Goal: Transaction & Acquisition: Book appointment/travel/reservation

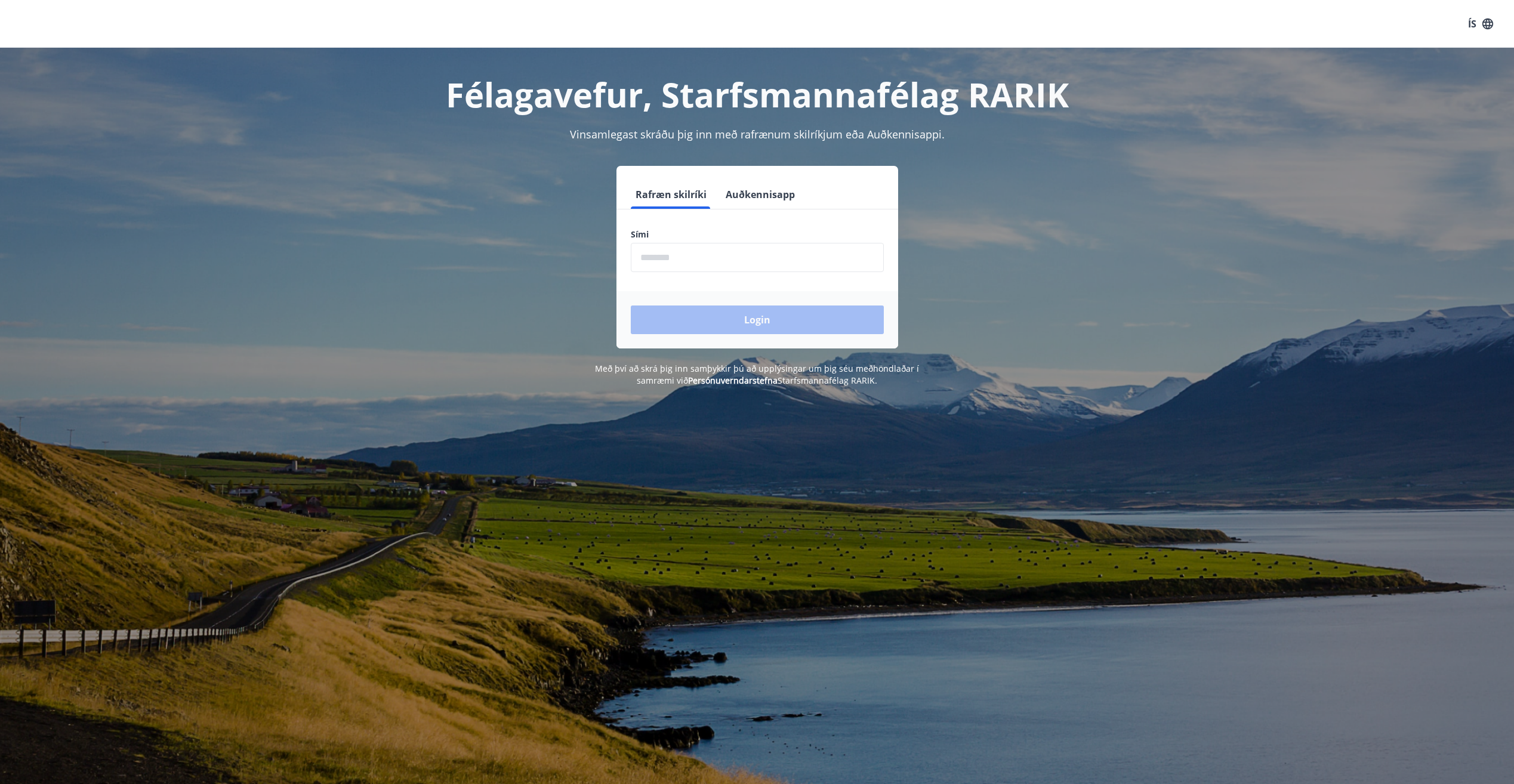
click at [702, 257] on input "phone" at bounding box center [757, 258] width 253 height 29
type input "********"
click at [744, 322] on button "Login" at bounding box center [757, 319] width 253 height 28
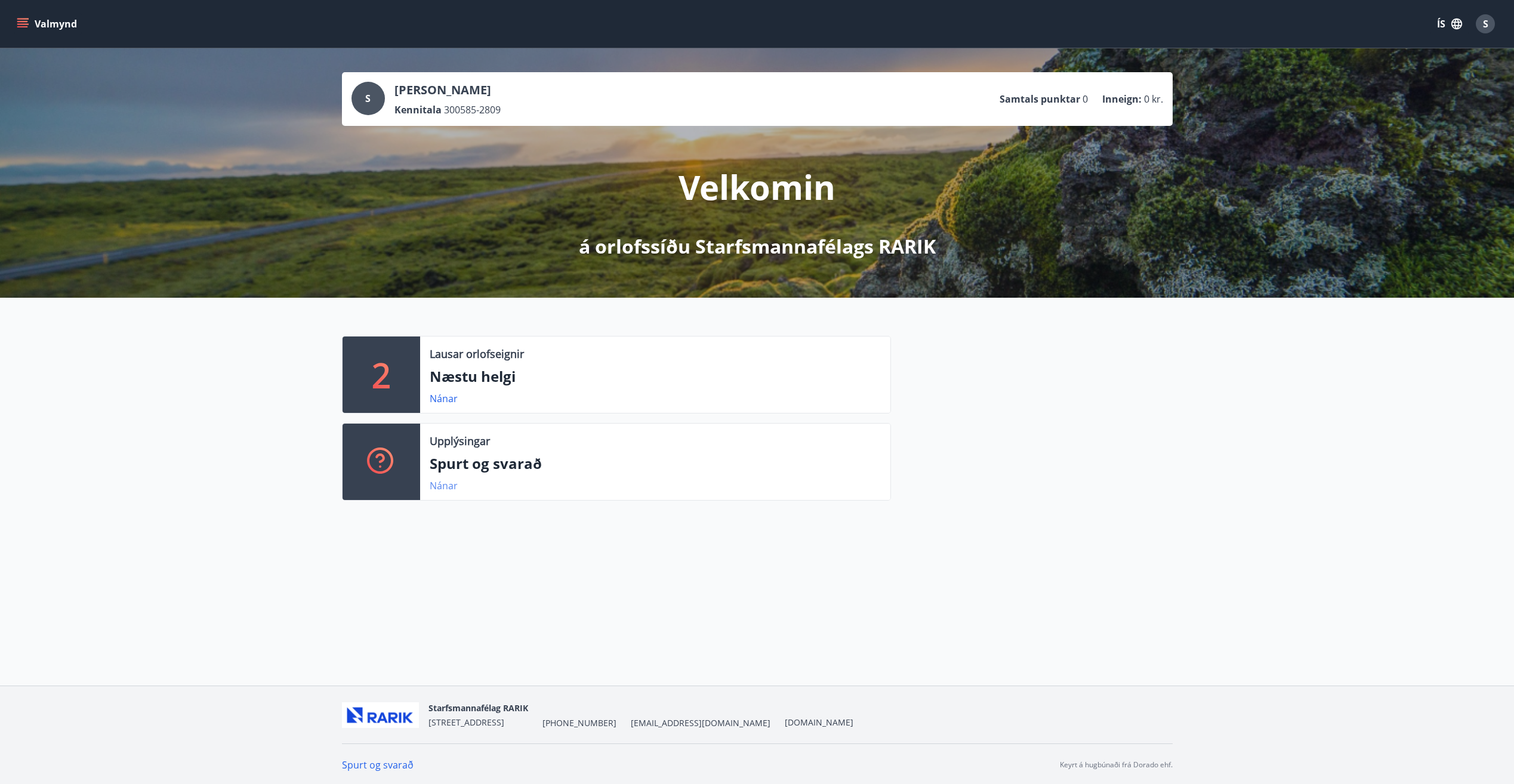
click at [438, 486] on link "Nánar" at bounding box center [444, 485] width 28 height 13
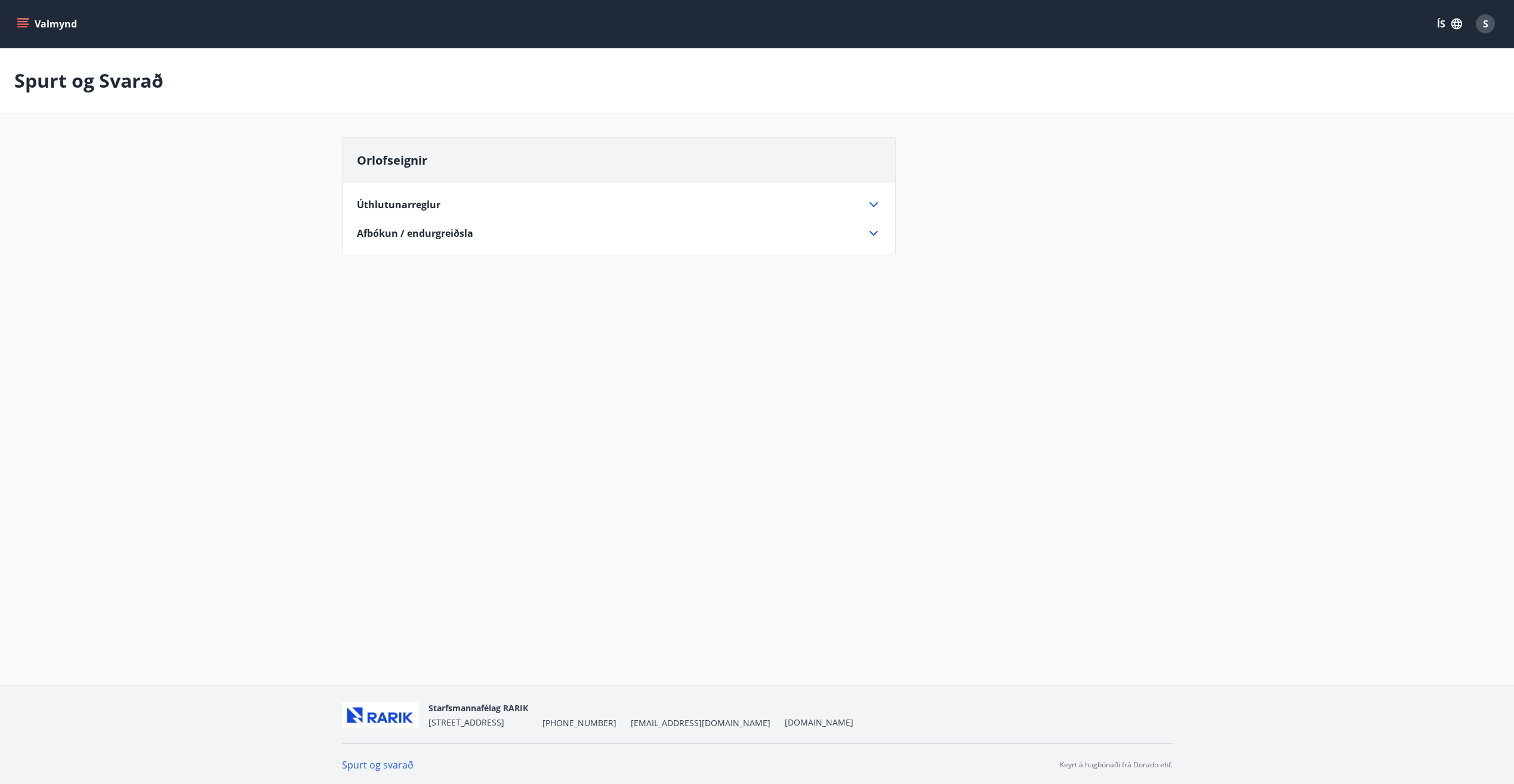
click at [417, 199] on span "Úthlutunarreglur" at bounding box center [399, 204] width 84 height 13
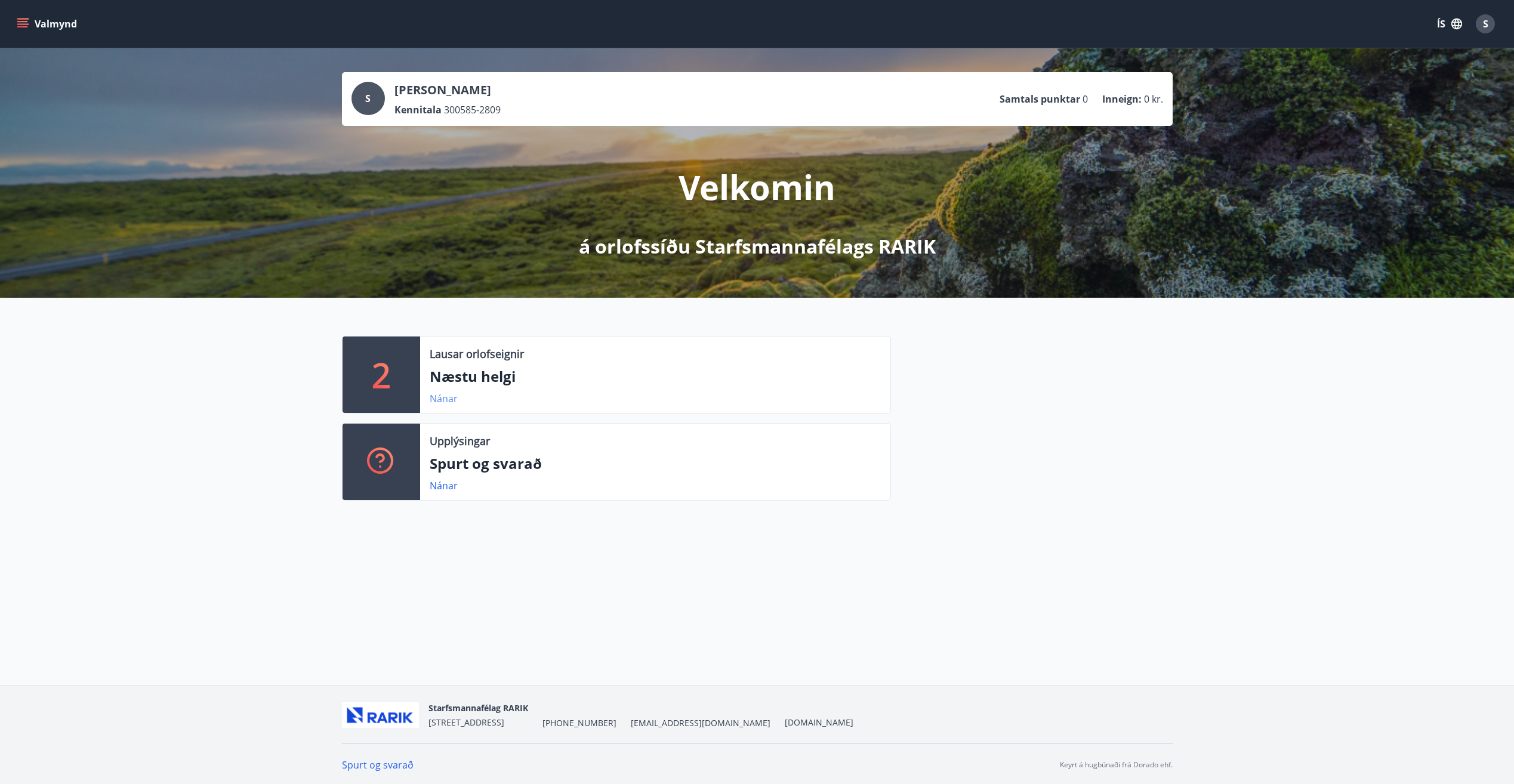
click at [444, 399] on link "Nánar" at bounding box center [444, 398] width 28 height 13
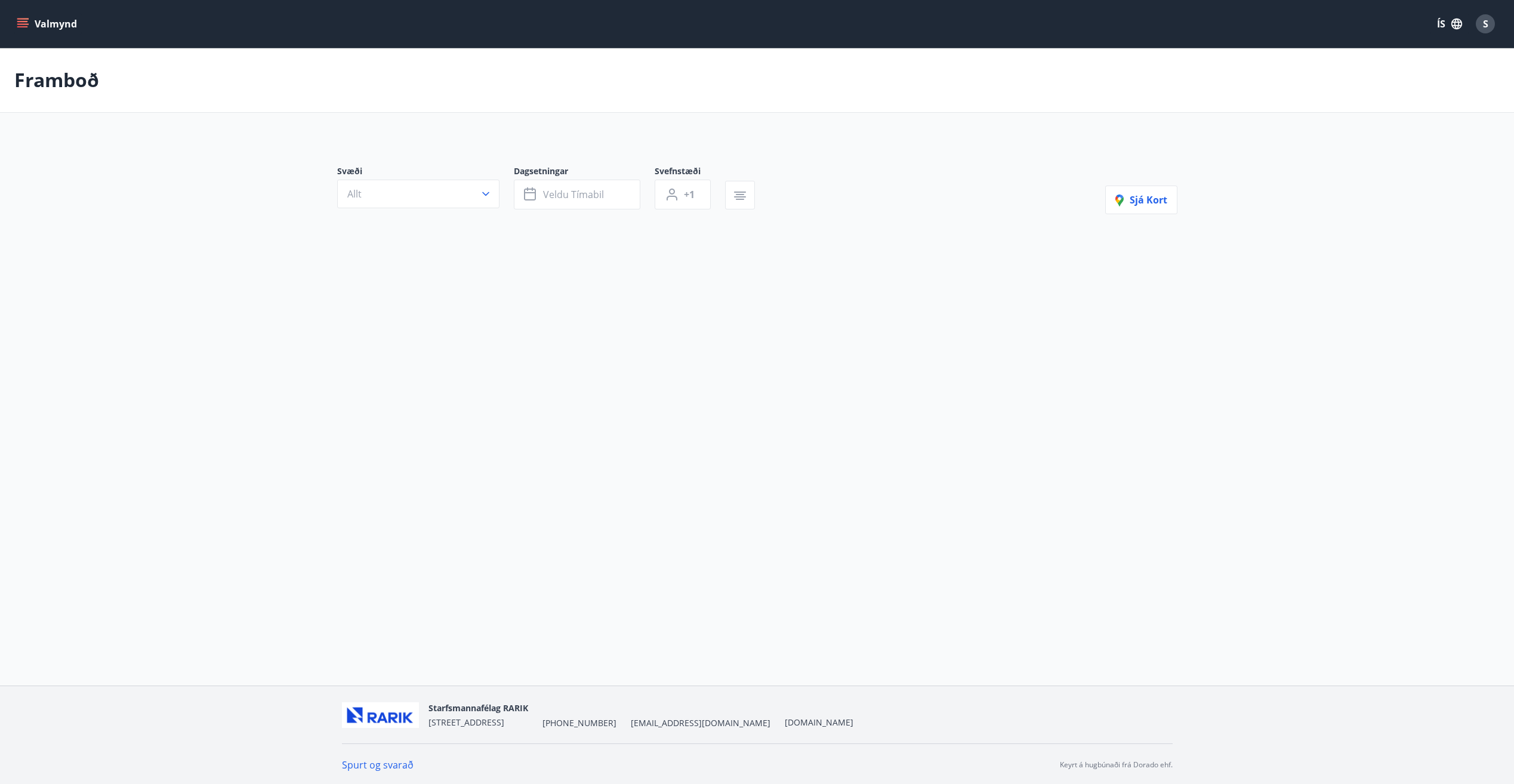
type input "*"
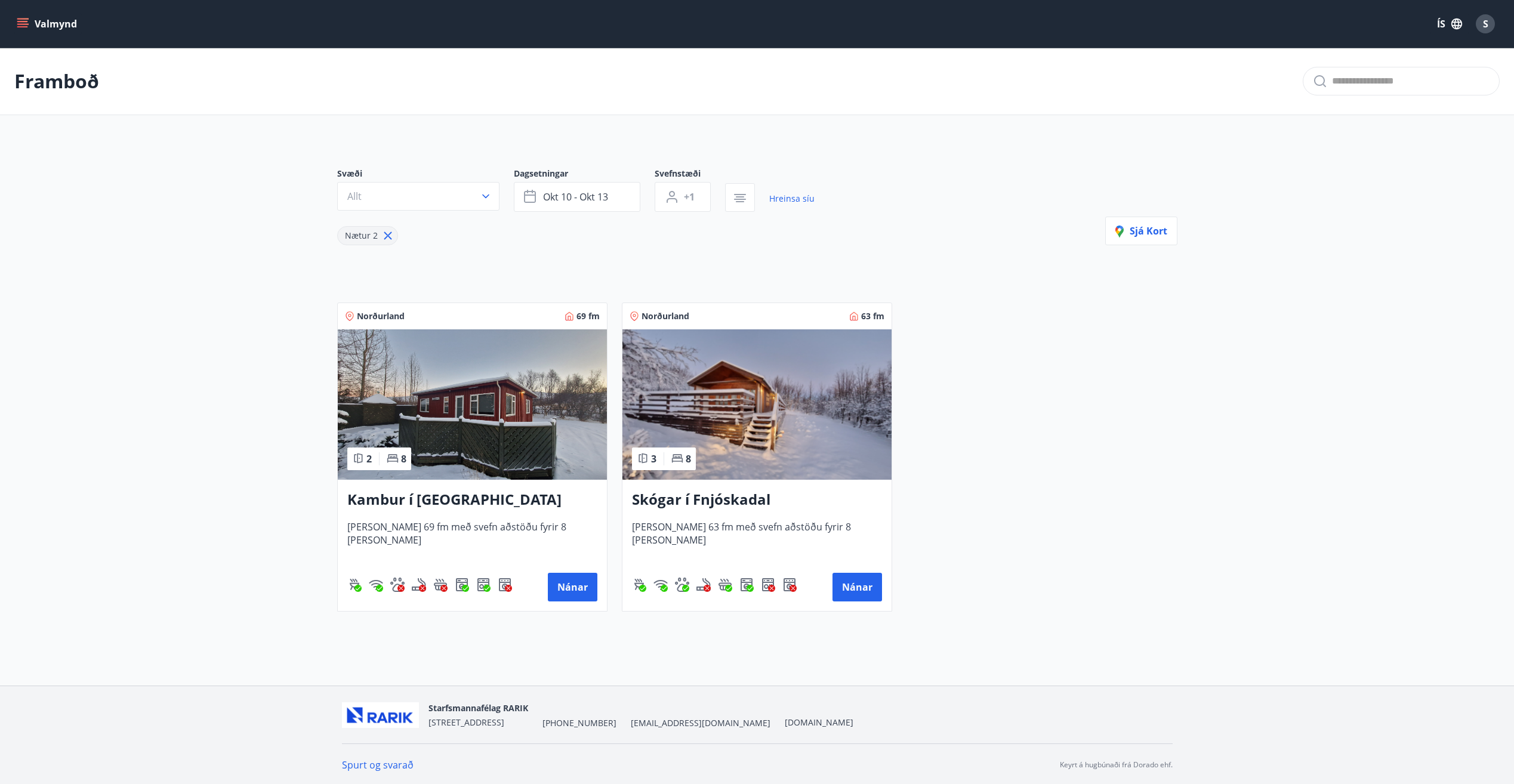
click at [556, 420] on img at bounding box center [472, 405] width 269 height 151
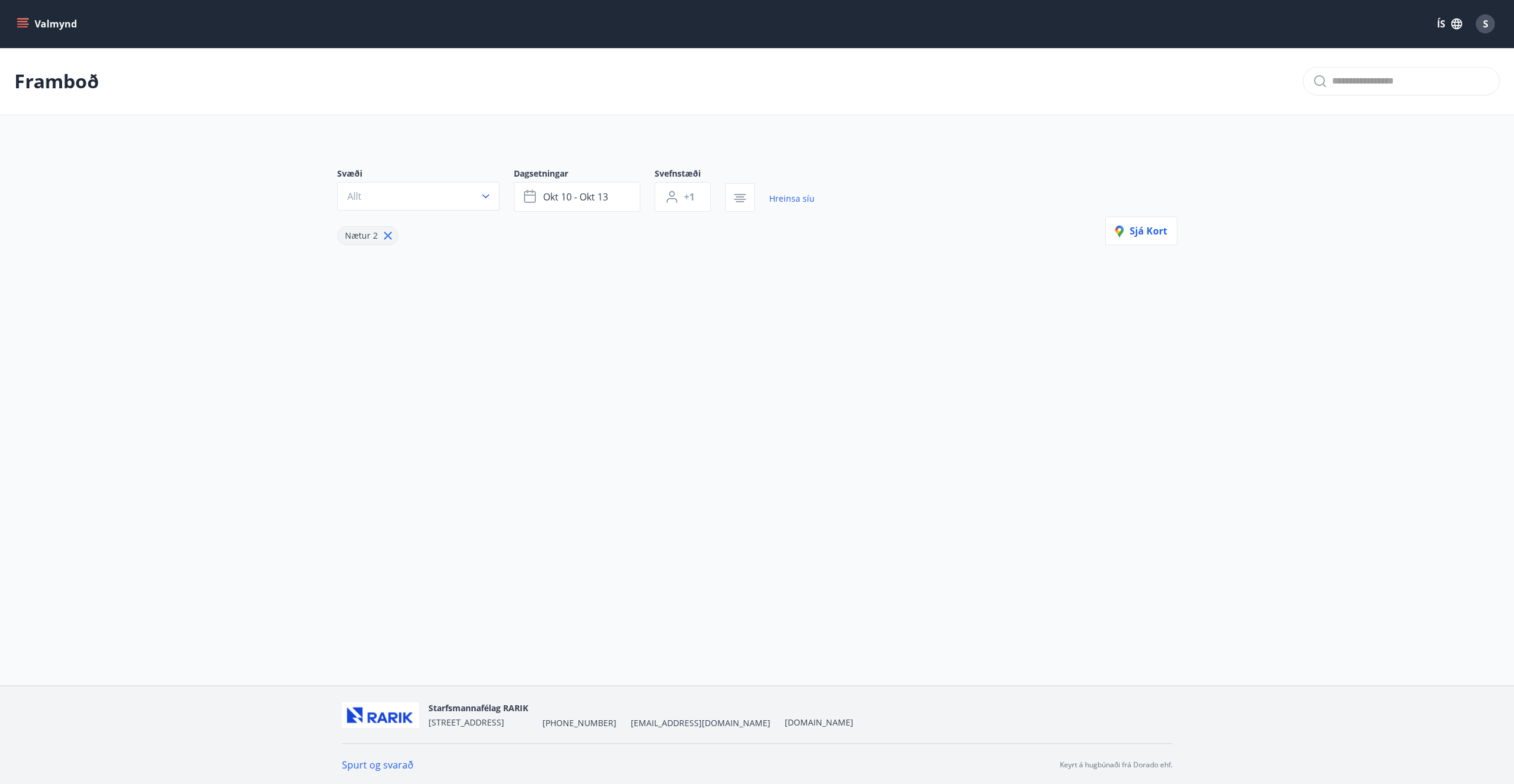
click at [33, 19] on button "Valmynd" at bounding box center [48, 23] width 68 height 21
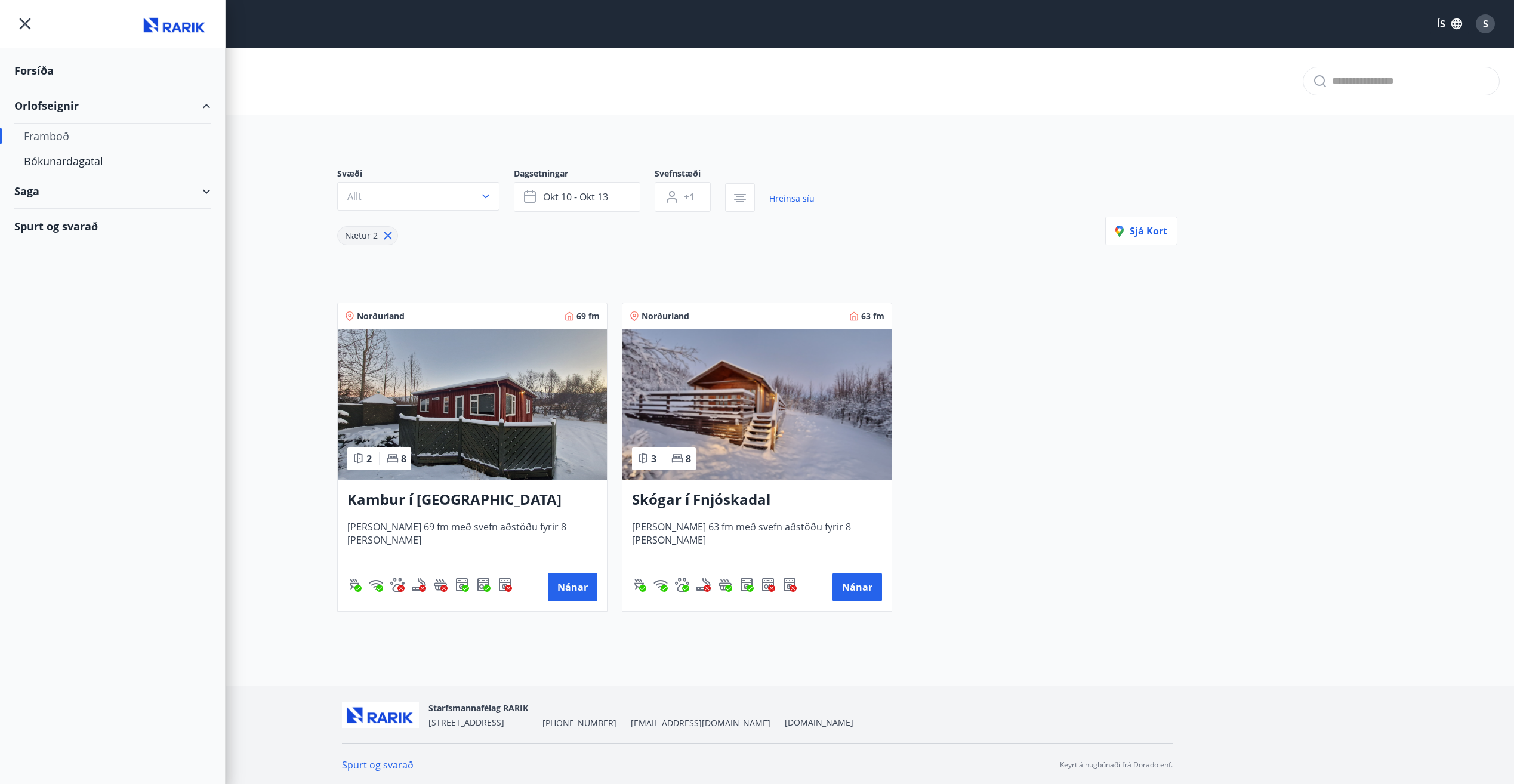
click at [51, 137] on div "Framboð" at bounding box center [112, 135] width 177 height 25
type input "*"
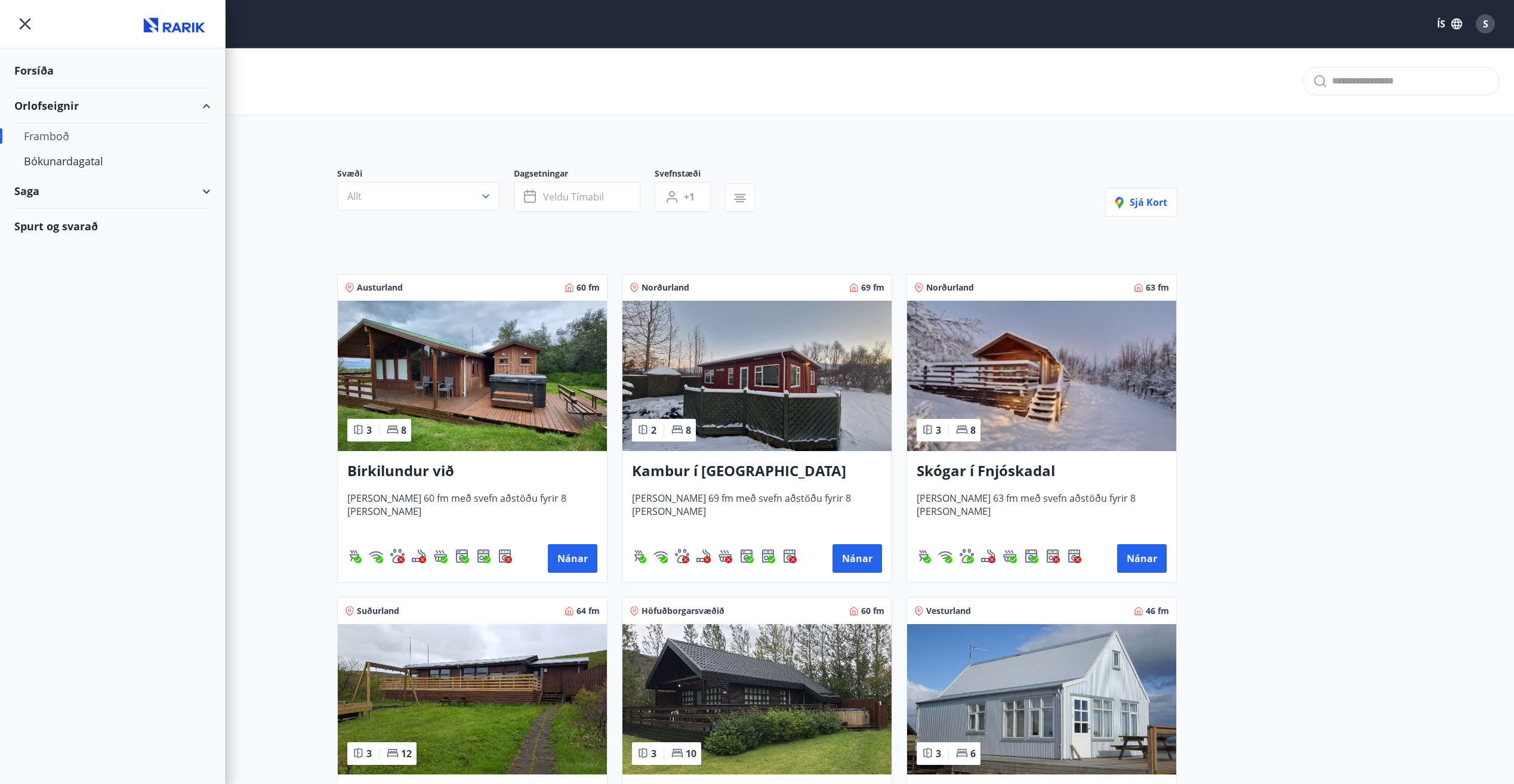
click at [1300, 340] on main "Framboð Svæði Allt Dagsetningar Veldu tímabil Svefnstæði +1 Sjá kort Austurland…" at bounding box center [757, 644] width 1514 height 1191
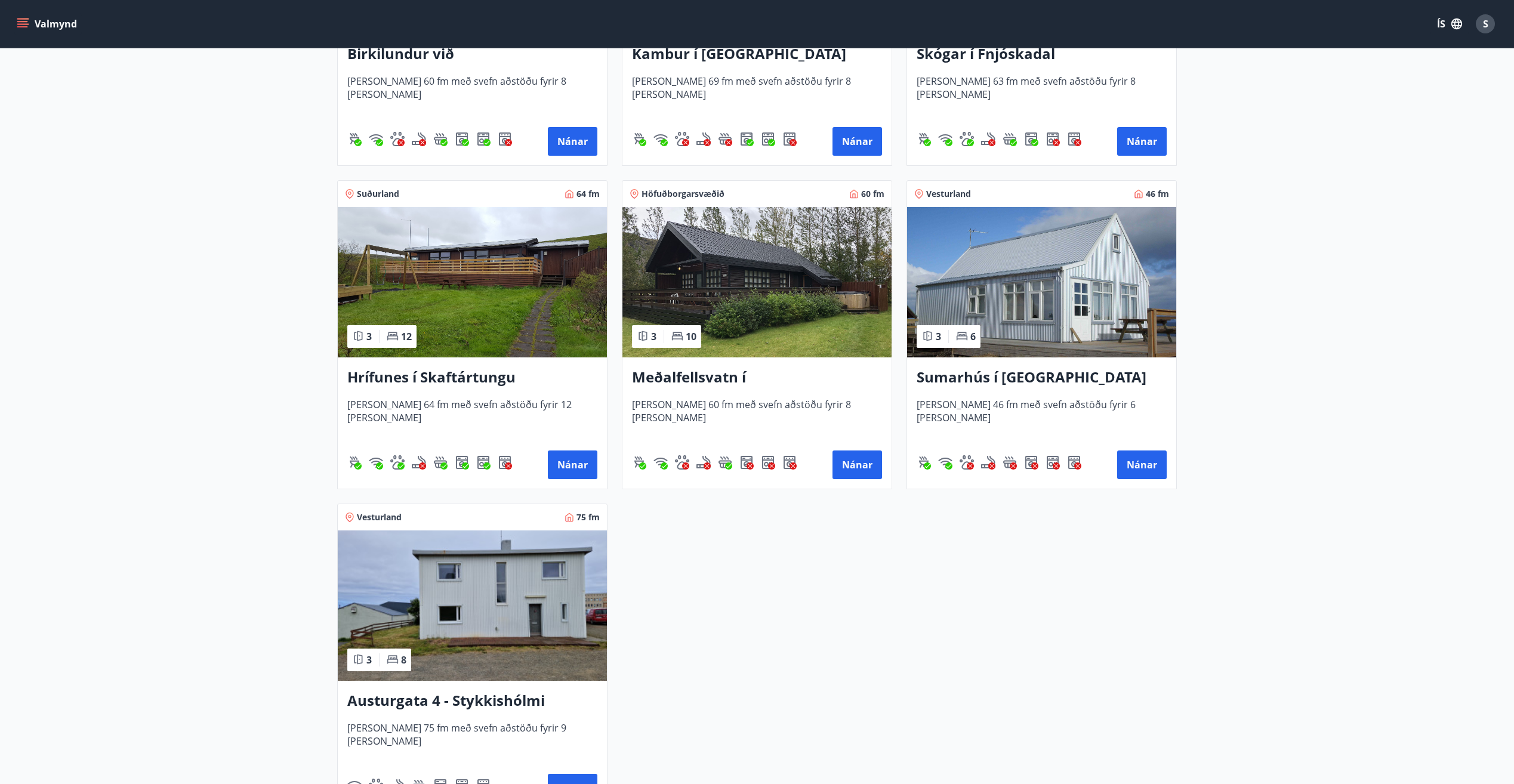
scroll to position [418, 0]
click at [1051, 289] on img at bounding box center [1041, 282] width 269 height 151
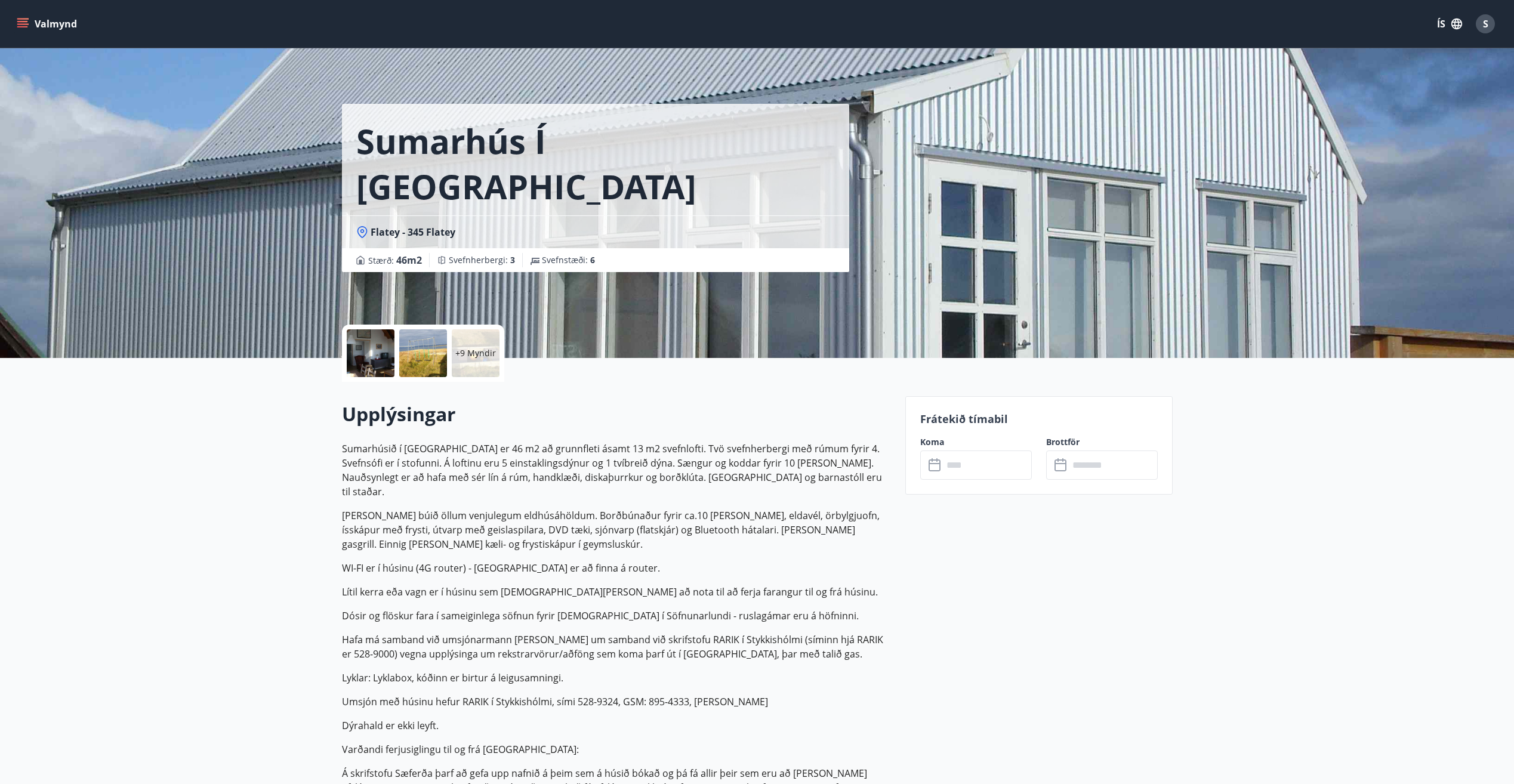
click at [489, 355] on p "+9 Myndir" at bounding box center [475, 353] width 40 height 12
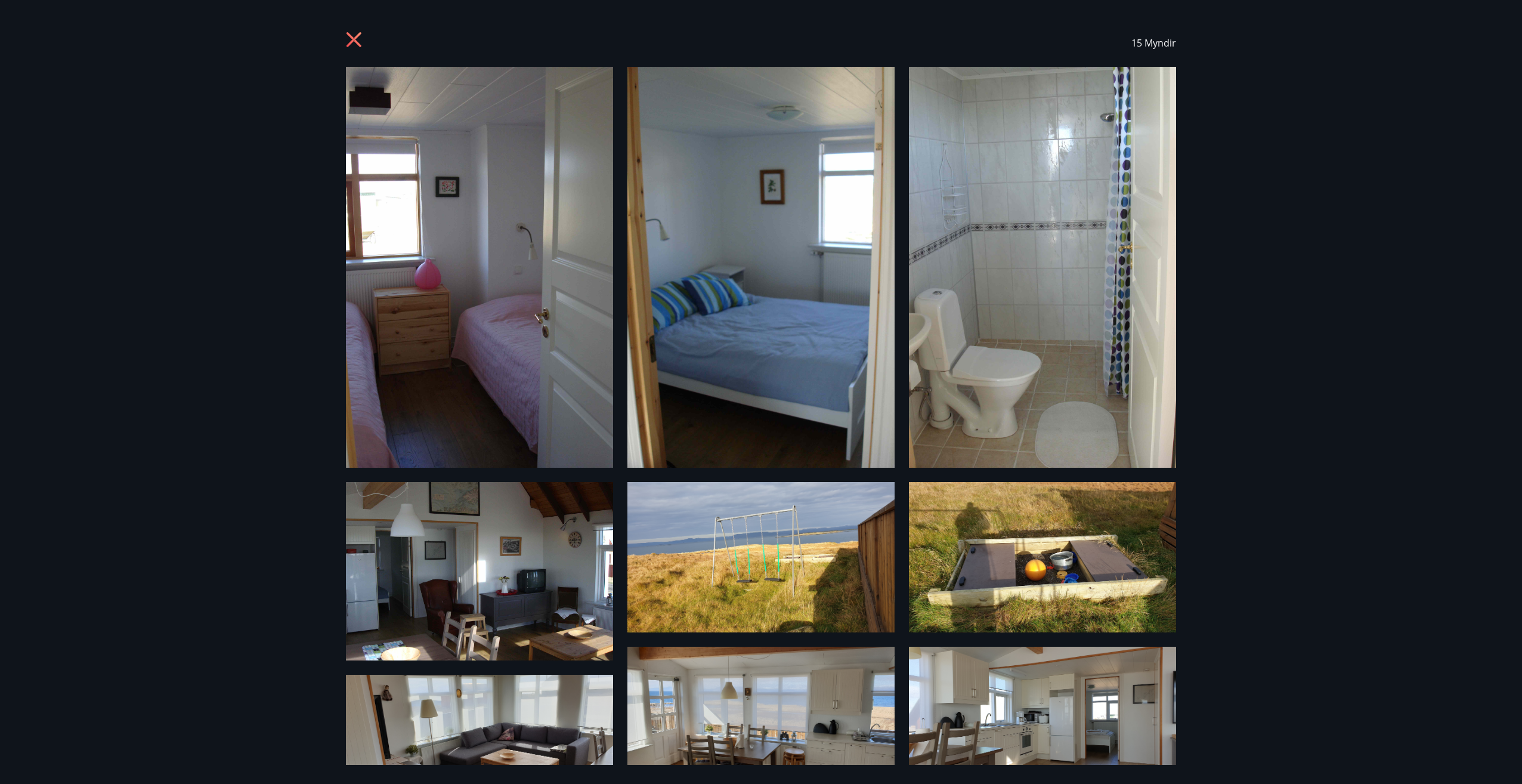
click at [351, 39] on icon at bounding box center [355, 41] width 19 height 19
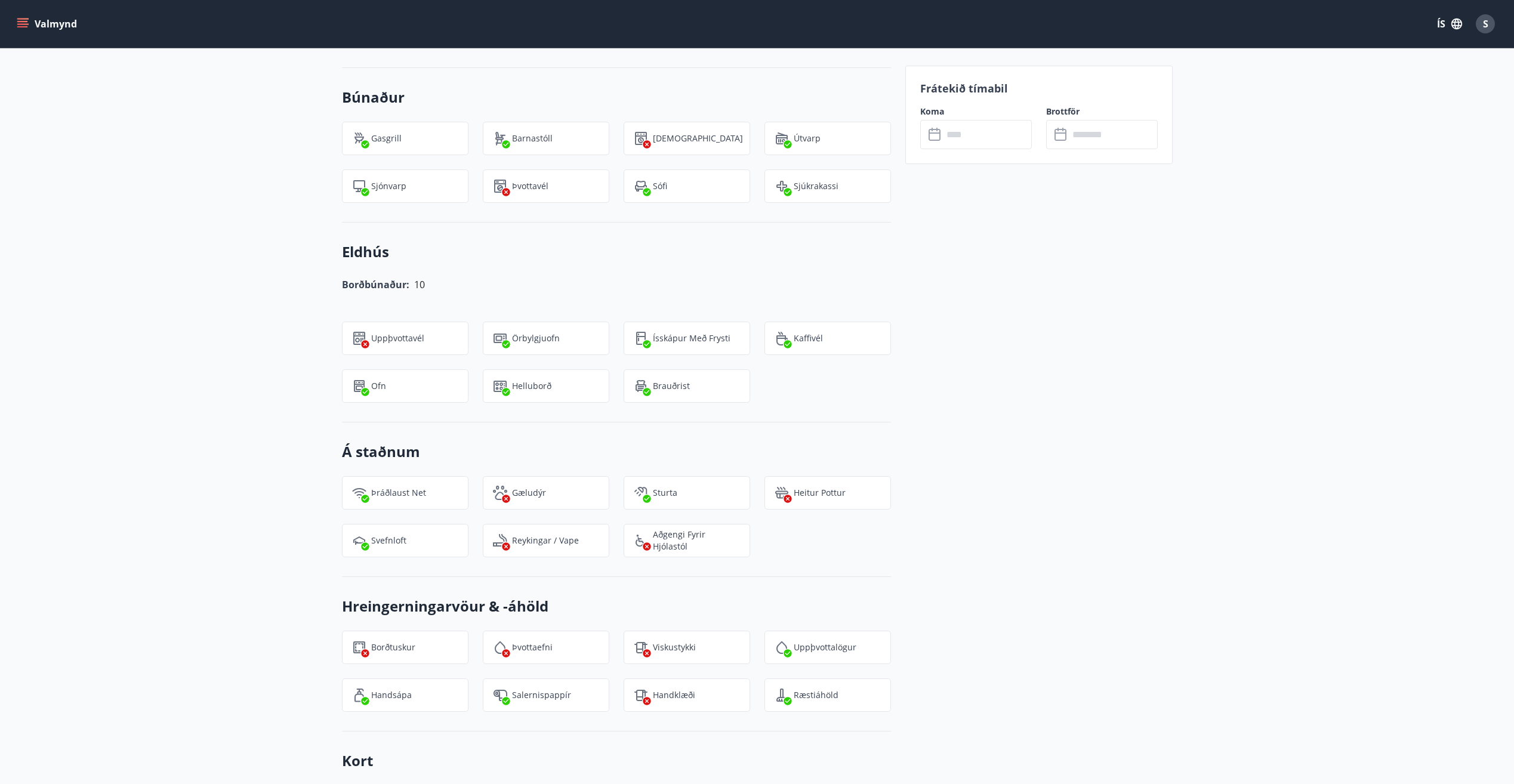
scroll to position [1165, 0]
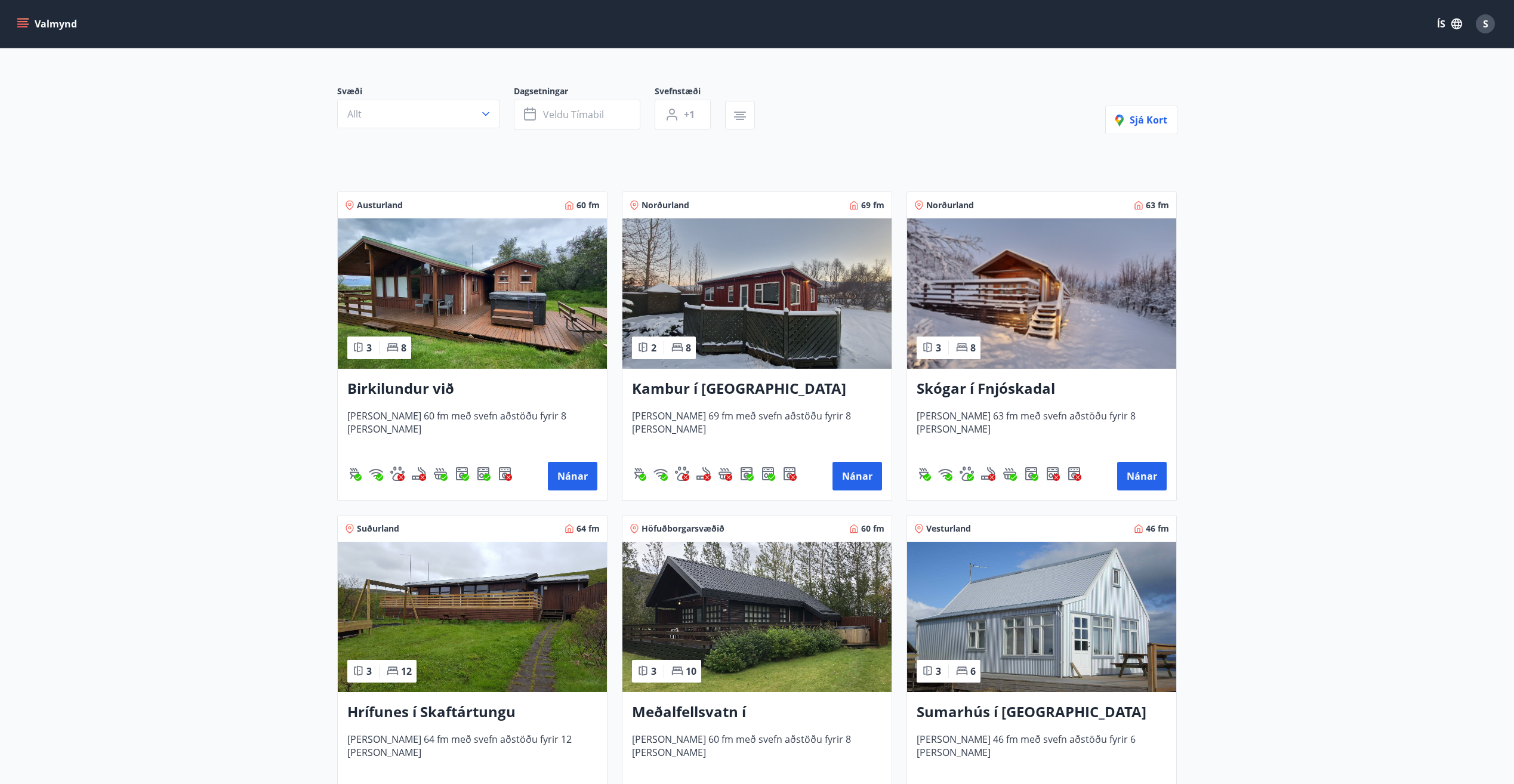
scroll to position [60, 0]
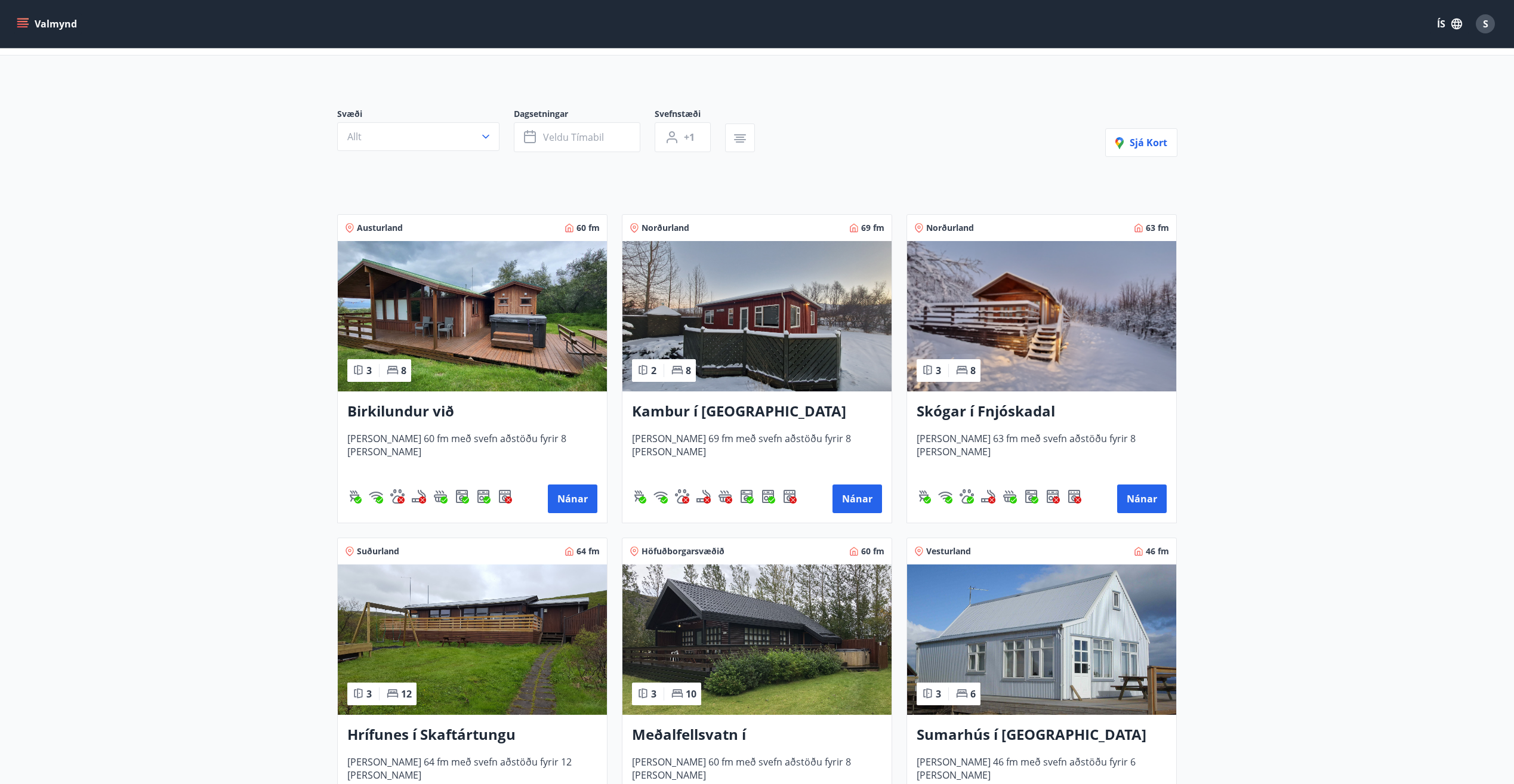
click at [463, 342] on img at bounding box center [472, 317] width 269 height 151
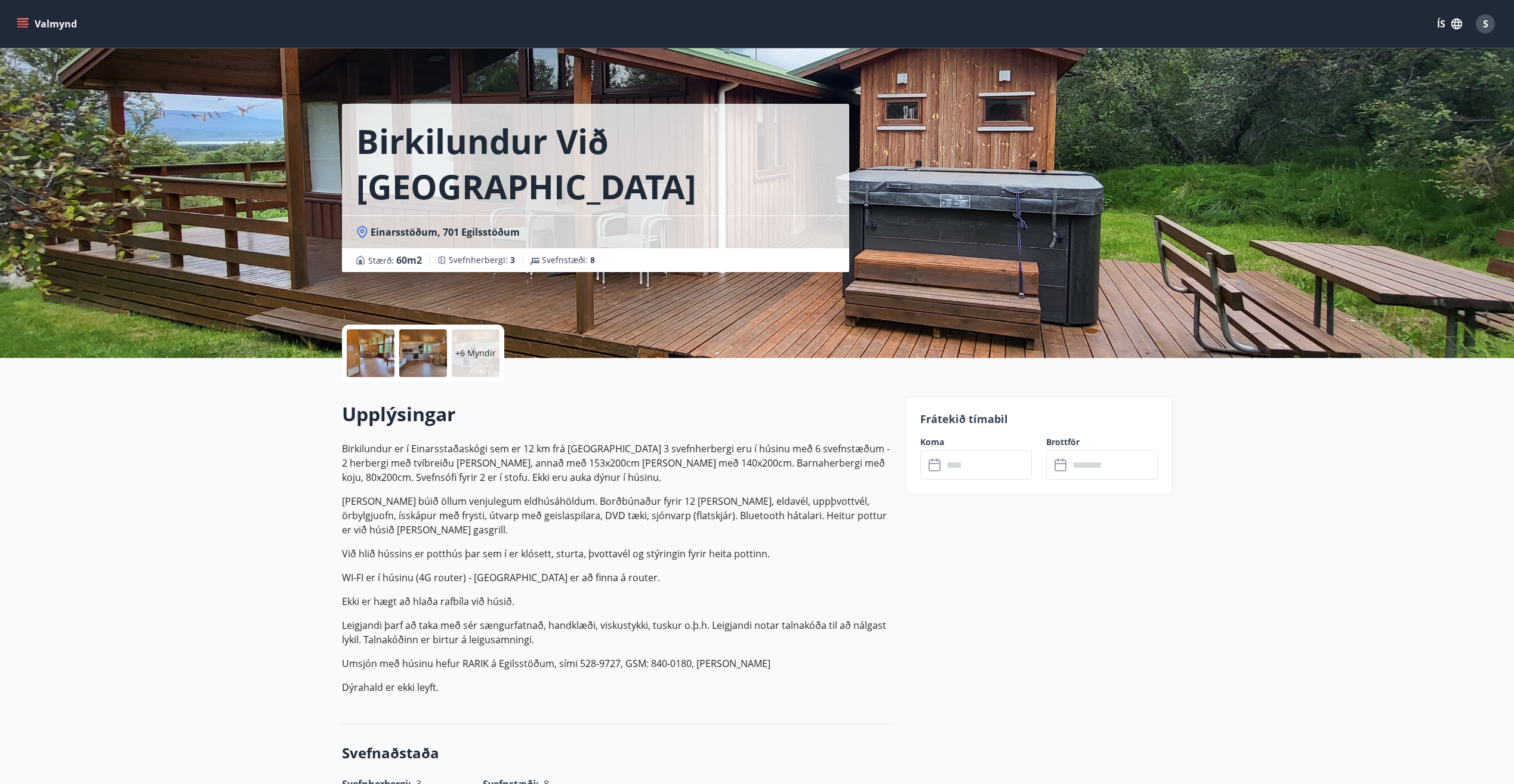
click at [486, 357] on p "+6 Myndir" at bounding box center [475, 353] width 40 height 12
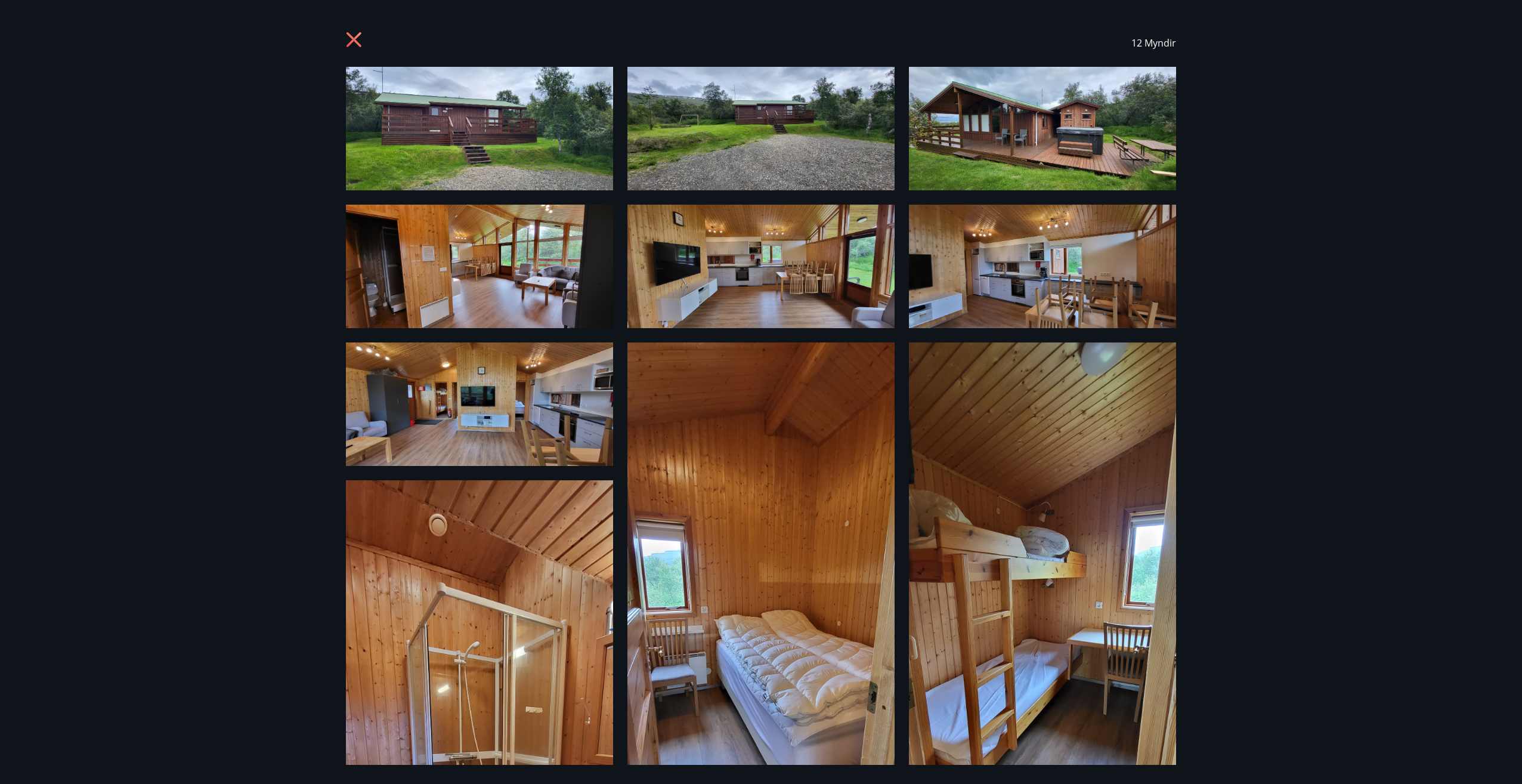
click at [353, 43] on icon at bounding box center [355, 41] width 19 height 19
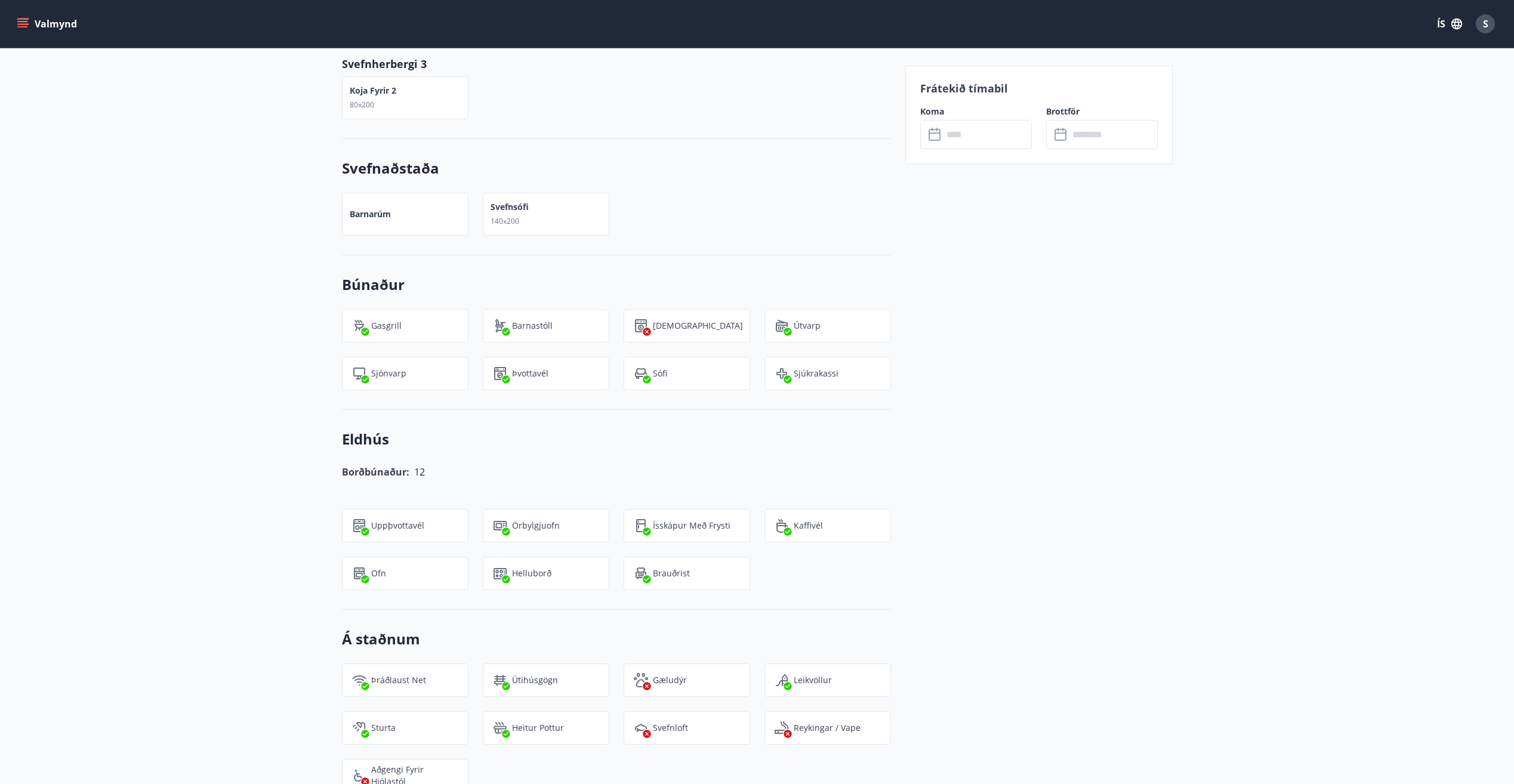
scroll to position [835, 0]
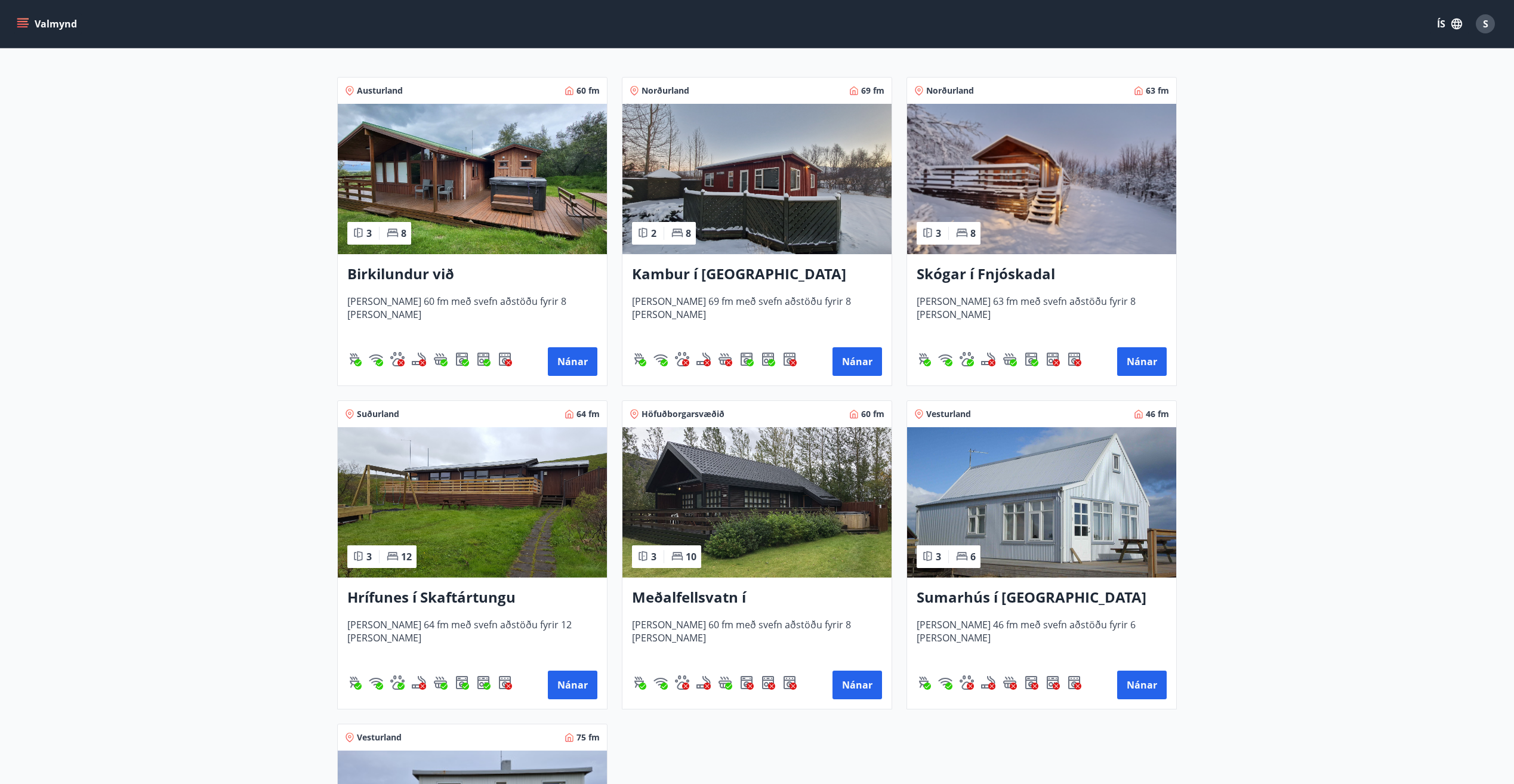
scroll to position [186, 0]
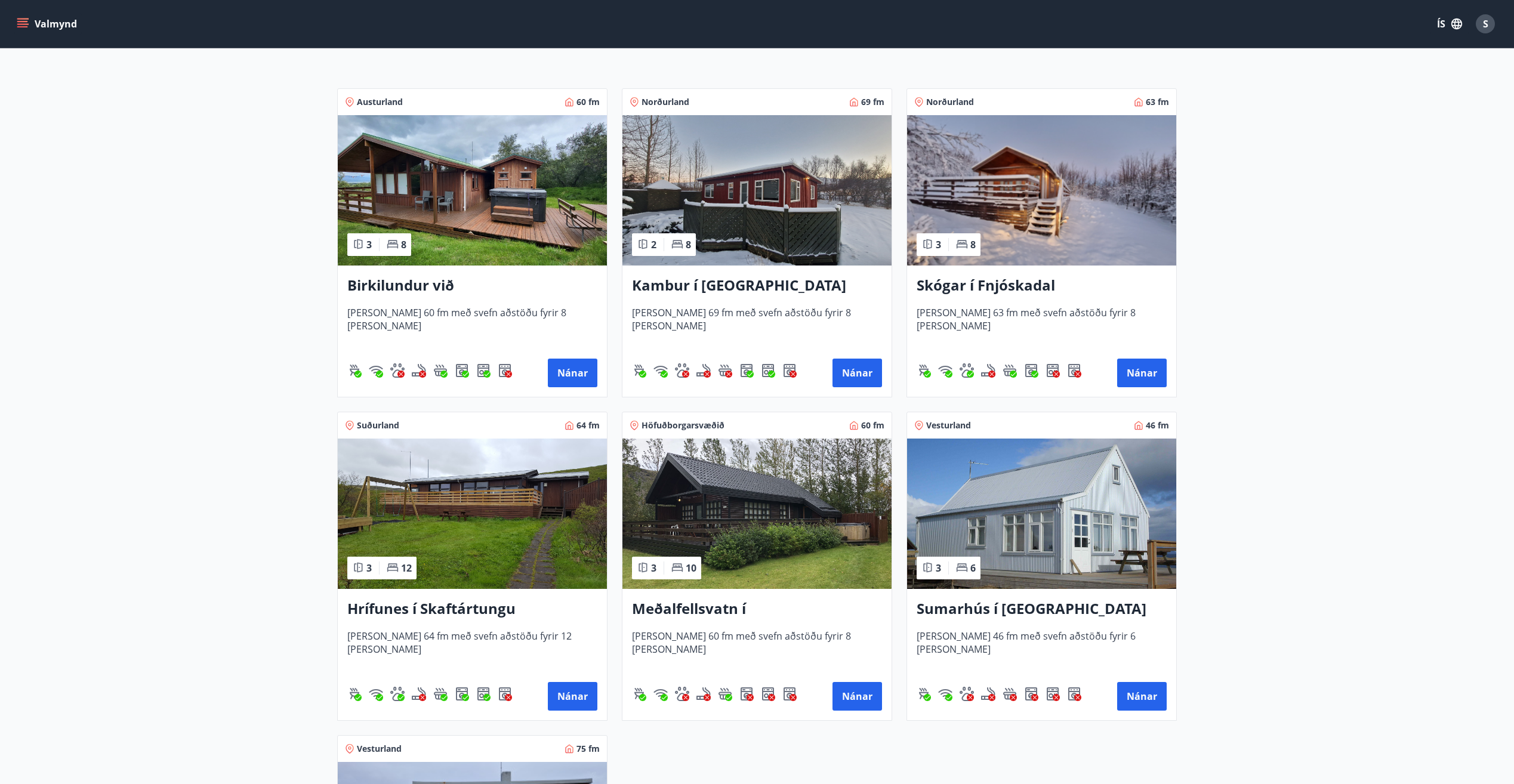
click at [766, 221] on img at bounding box center [757, 190] width 269 height 151
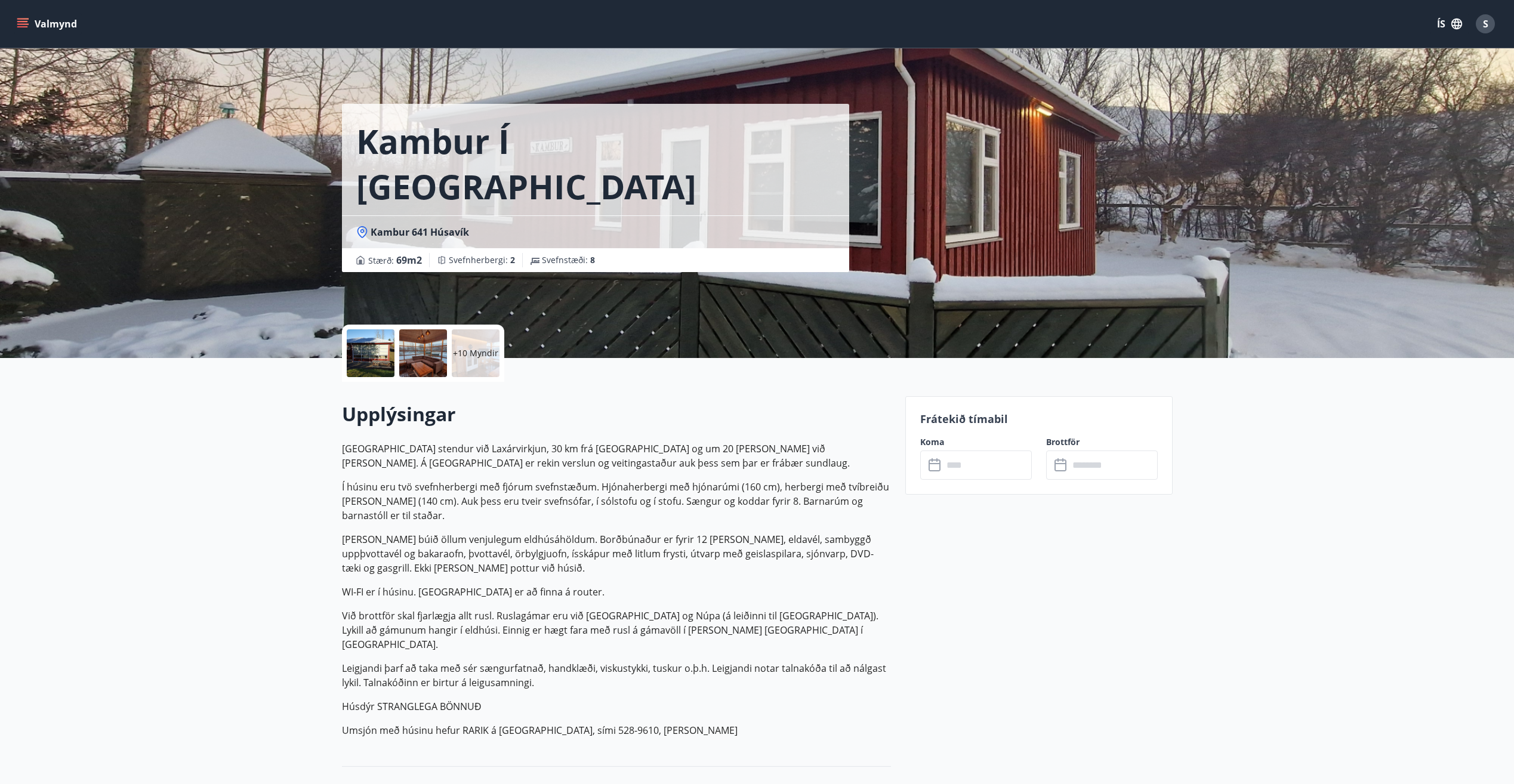
click at [469, 349] on p "+10 Myndir" at bounding box center [475, 353] width 45 height 12
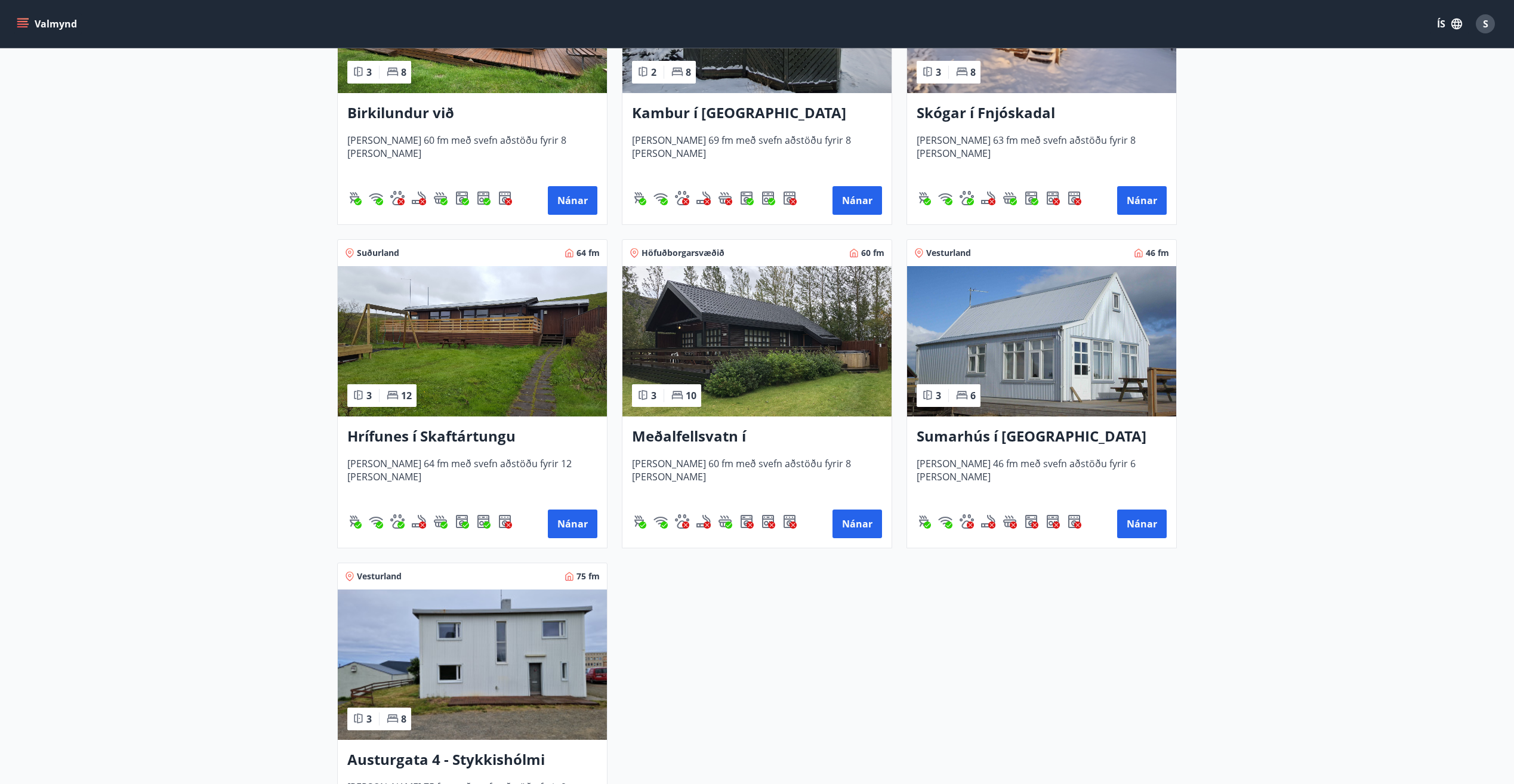
scroll to position [298, 0]
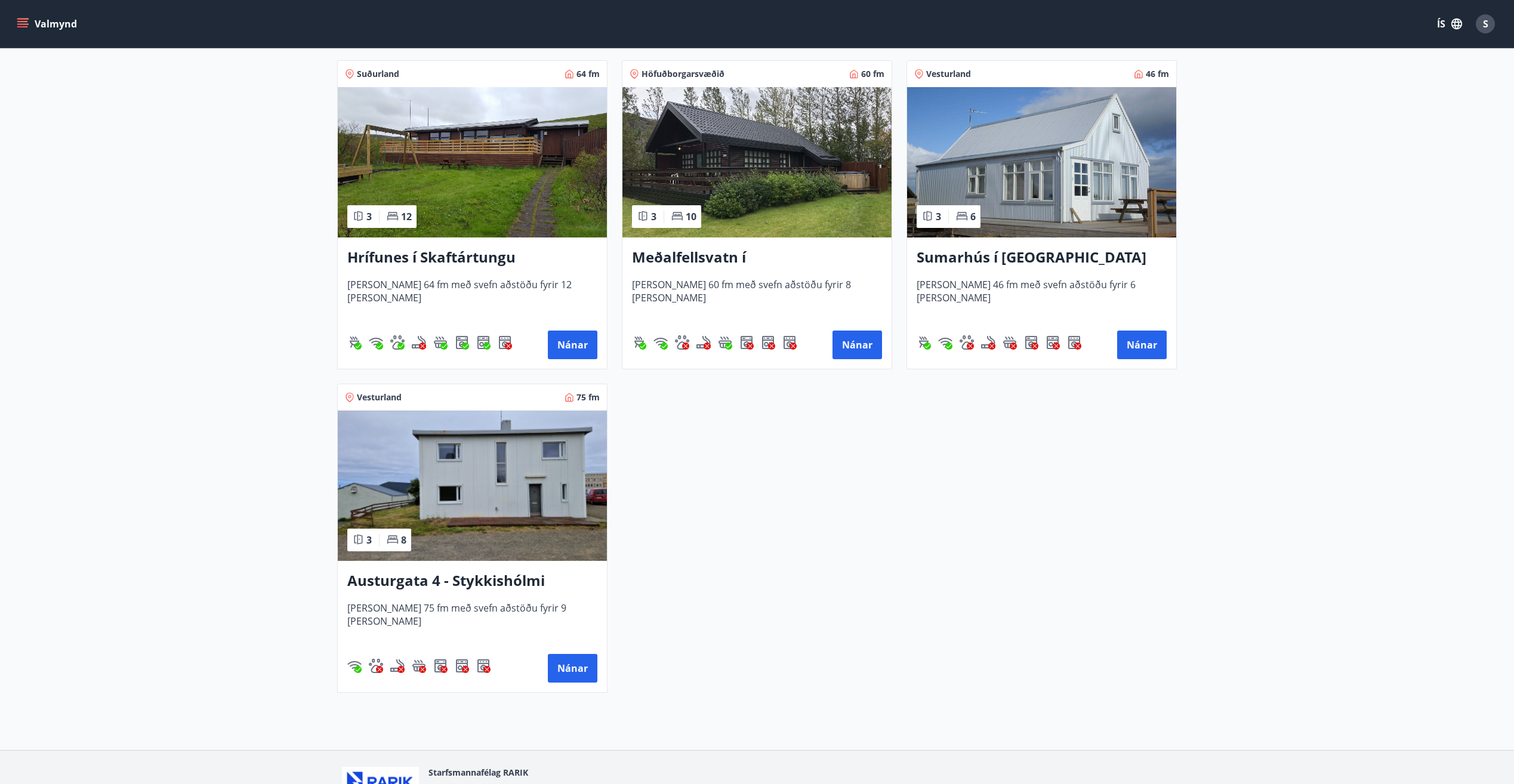
click at [500, 534] on img at bounding box center [472, 485] width 269 height 151
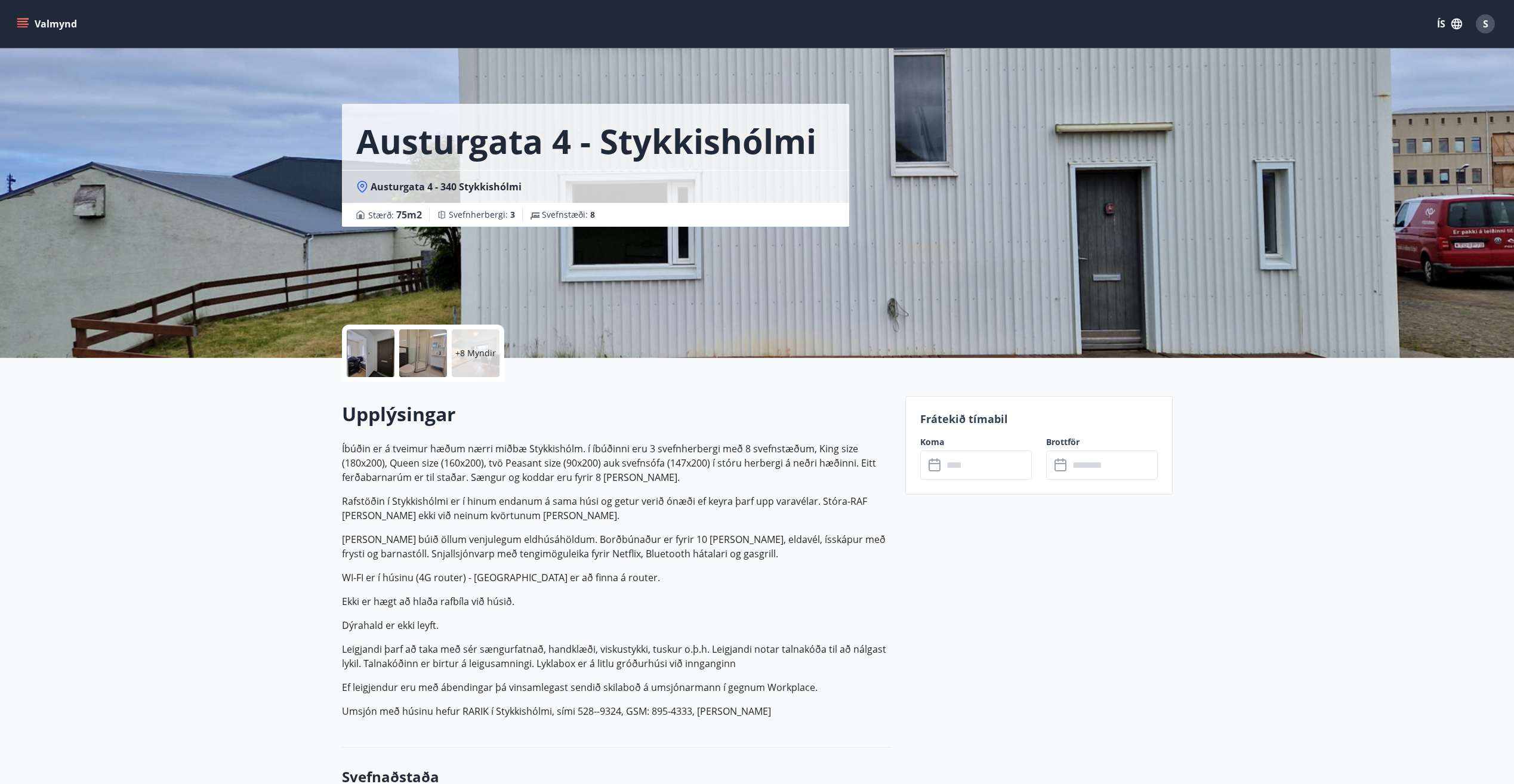
click at [469, 349] on p "+8 Myndir" at bounding box center [475, 353] width 40 height 12
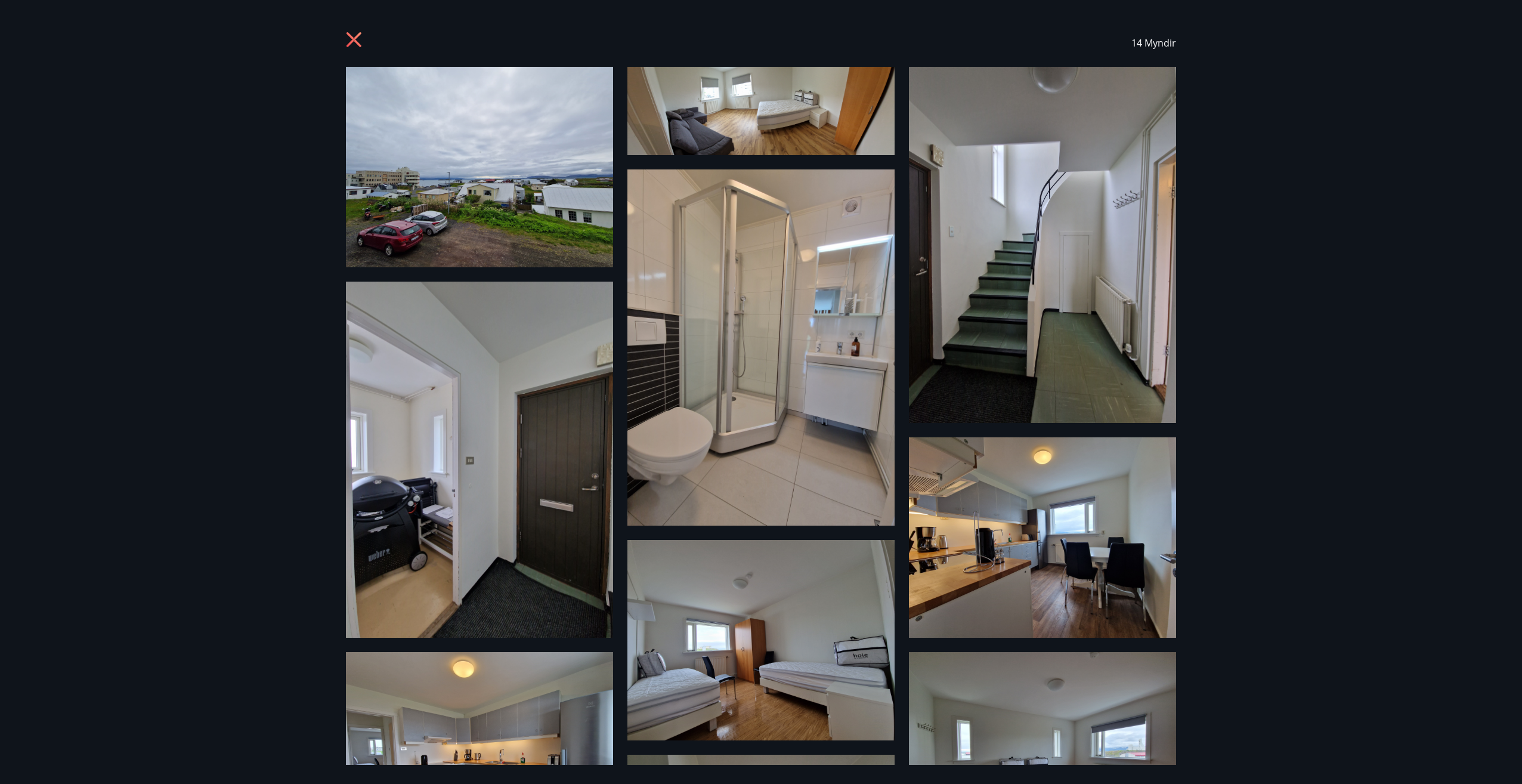
click at [348, 40] on icon at bounding box center [355, 41] width 19 height 19
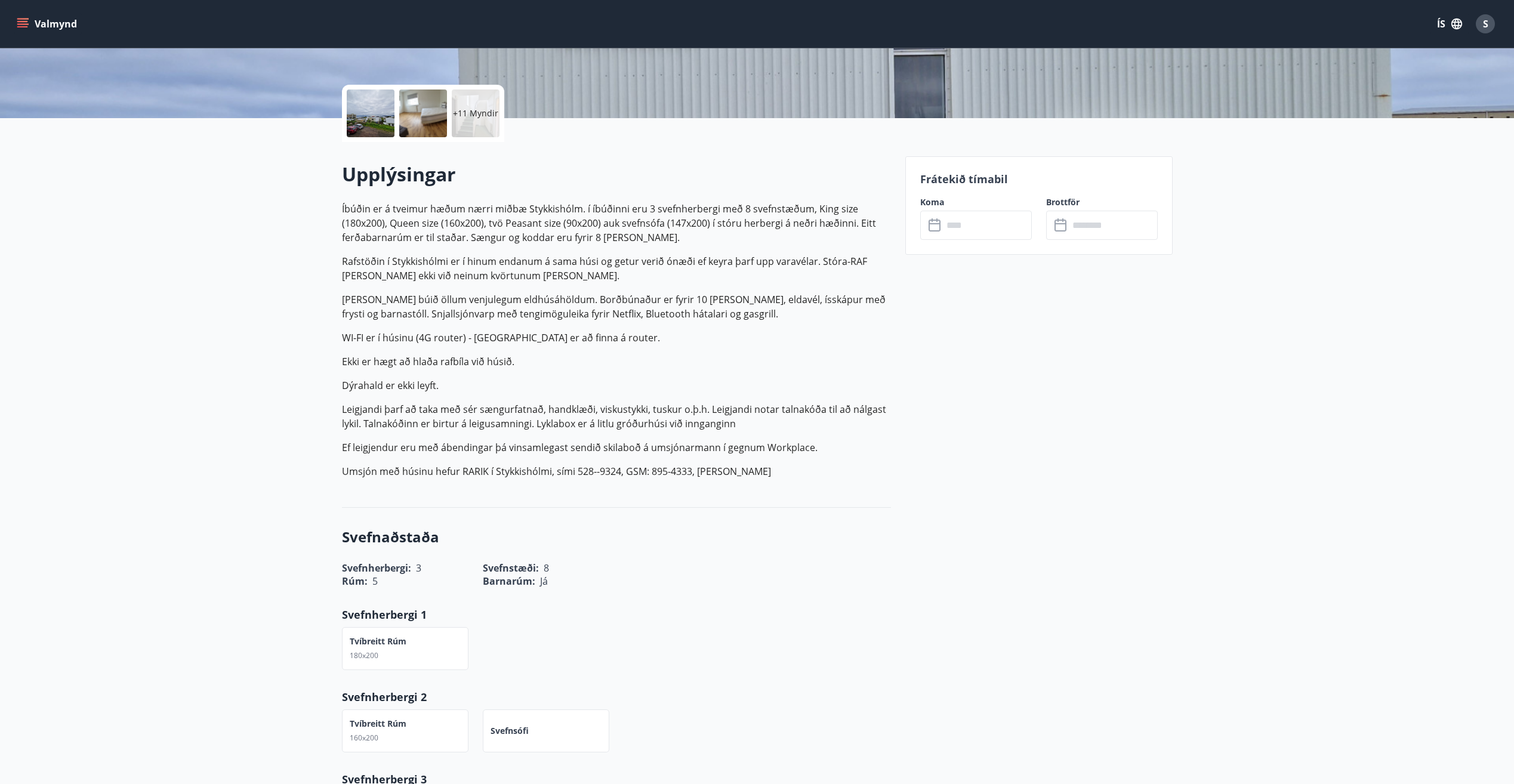
scroll to position [298, 0]
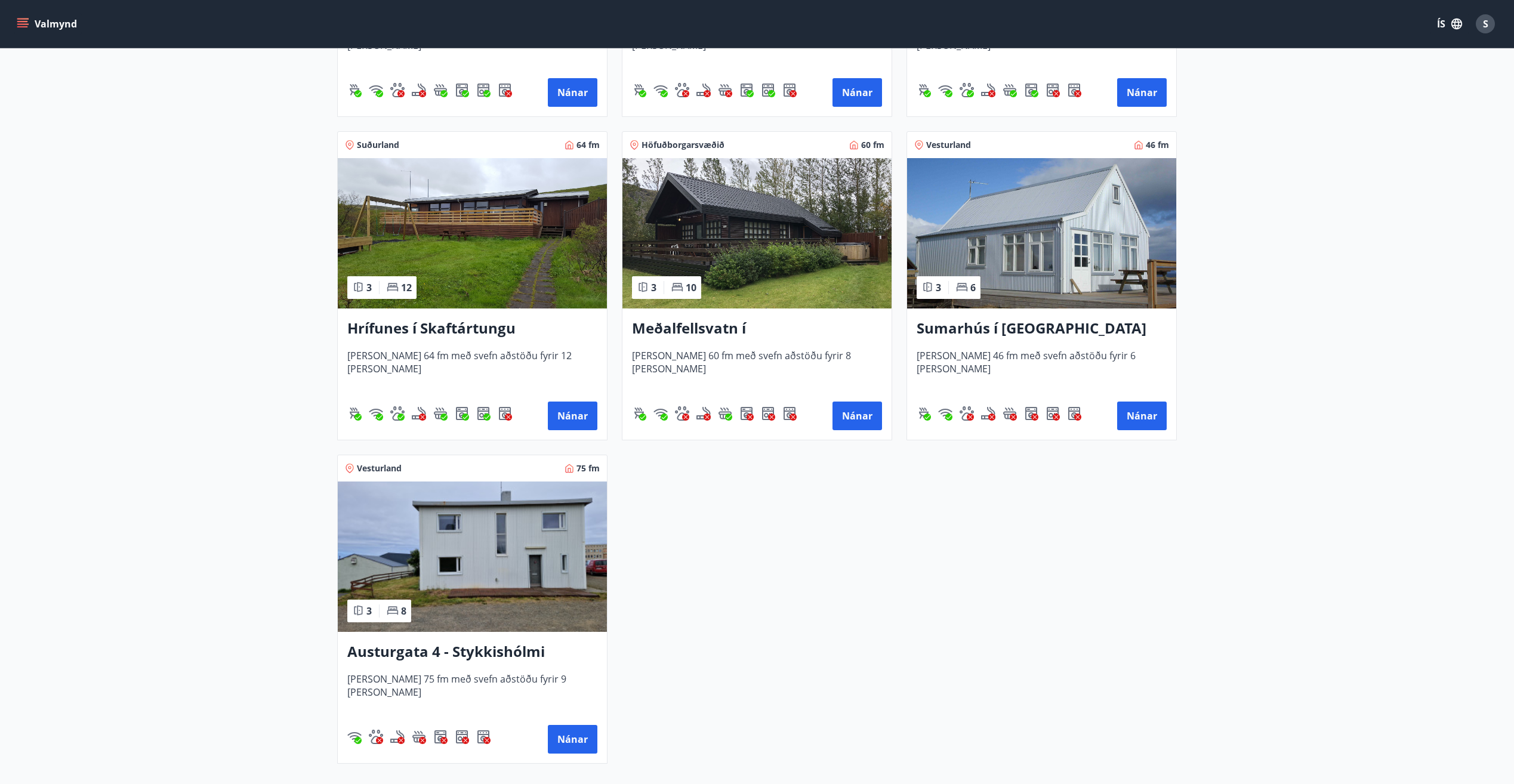
scroll to position [477, 0]
